Goal: Navigation & Orientation: Find specific page/section

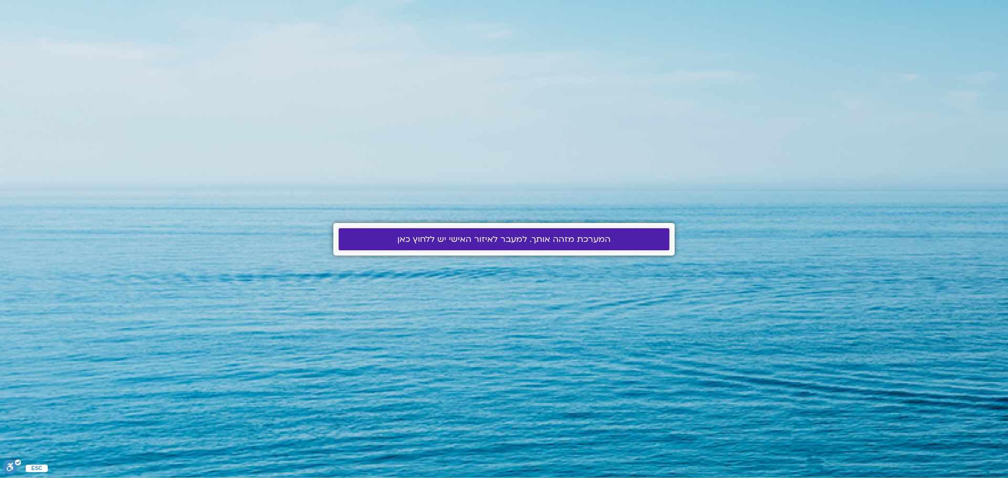
click at [472, 239] on span "המערכת מזהה אותך. למעבר לאיזור האישי יש ללחוץ כאן" at bounding box center [504, 239] width 213 height 9
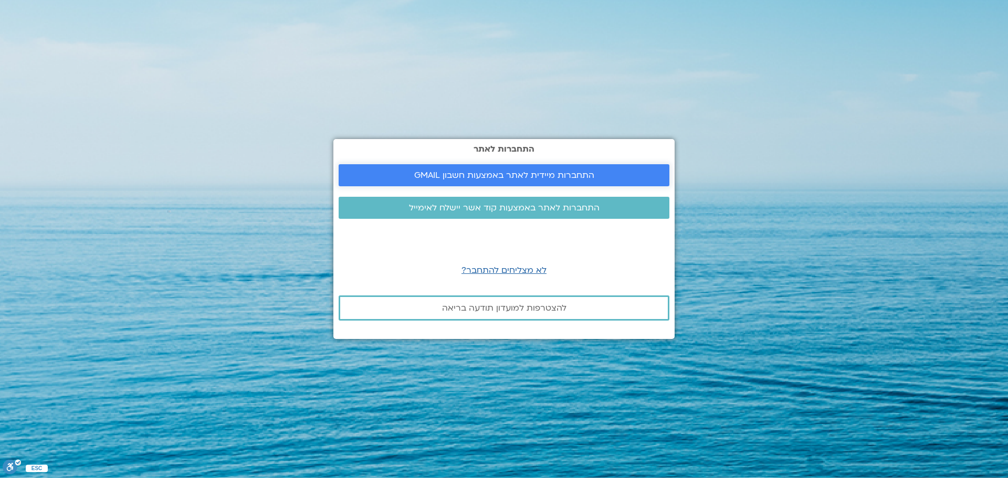
click at [578, 172] on span "התחברות מיידית לאתר באמצעות חשבון GMAIL" at bounding box center [504, 175] width 180 height 9
